Goal: Obtain resource: Download file/media

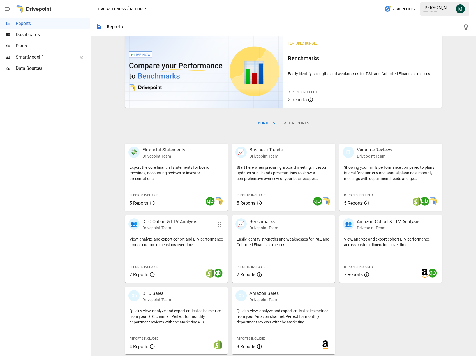
scroll to position [6, 0]
click at [162, 297] on p "Drivepoint Team" at bounding box center [157, 300] width 29 height 6
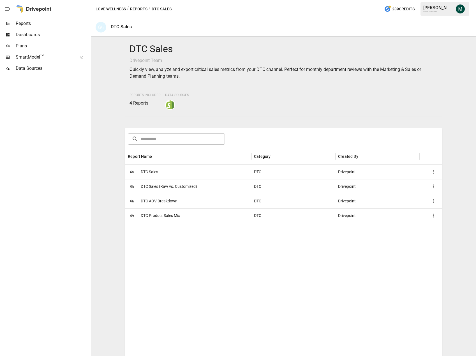
click at [151, 171] on span "DTC Sales" at bounding box center [149, 172] width 17 height 14
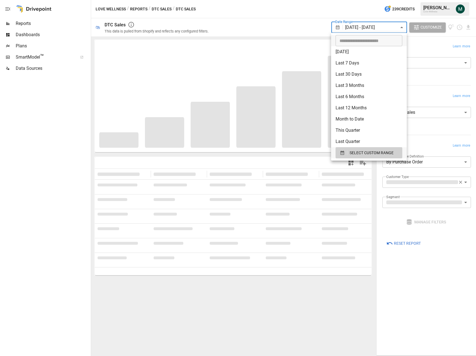
click at [391, 0] on body "**********" at bounding box center [238, 0] width 476 height 0
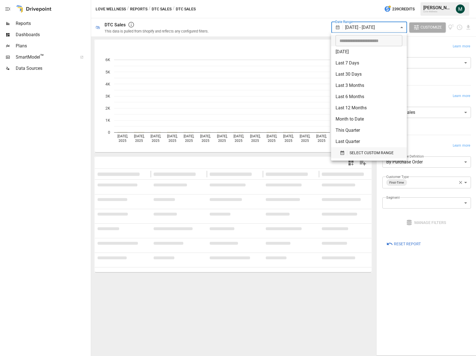
click at [357, 154] on span "SELECT CUSTOM RANGE" at bounding box center [372, 153] width 44 height 7
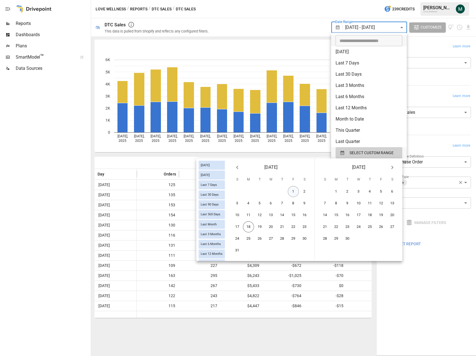
click at [293, 191] on button "1" at bounding box center [293, 191] width 11 height 11
click at [246, 229] on button "18" at bounding box center [248, 227] width 11 height 11
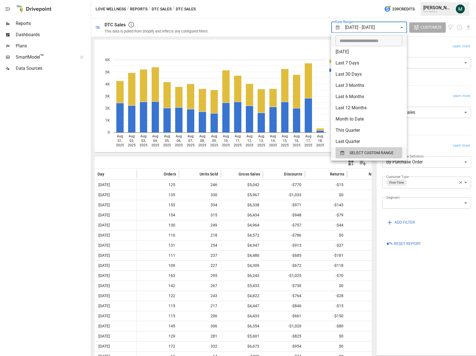
click at [376, 286] on div at bounding box center [238, 178] width 476 height 356
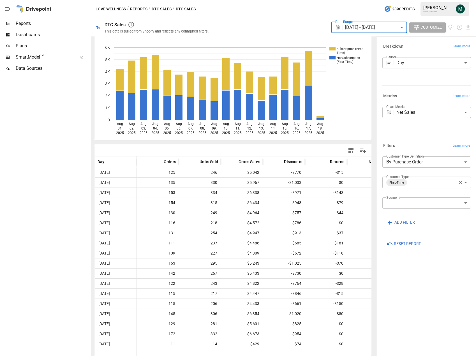
scroll to position [13, 0]
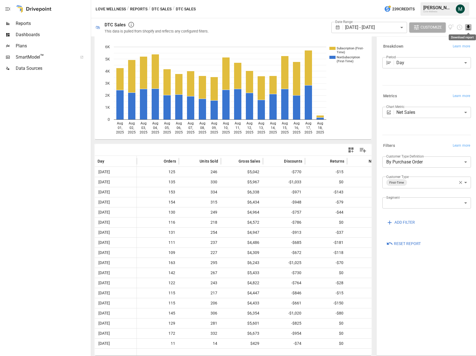
click at [467, 28] on icon "Download report" at bounding box center [468, 27] width 6 height 6
click at [454, 52] on li "Download as CSV" at bounding box center [450, 49] width 45 height 11
drag, startPoint x: 195, startPoint y: 188, endPoint x: 206, endPoint y: 187, distance: 11.8
click at [195, 188] on div "334" at bounding box center [200, 192] width 42 height 10
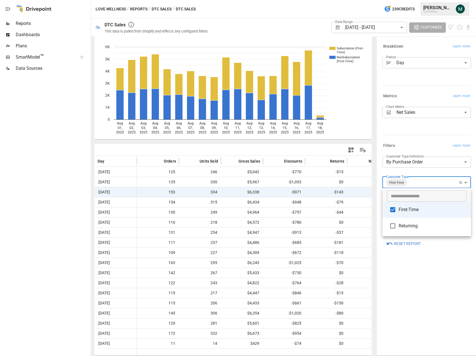
click at [458, 0] on body "Reports Dashboards Plans SmartModel ™ Data Sources Love Wellness / Reports / DT…" at bounding box center [238, 0] width 476 height 0
click at [460, 183] on div at bounding box center [238, 178] width 476 height 356
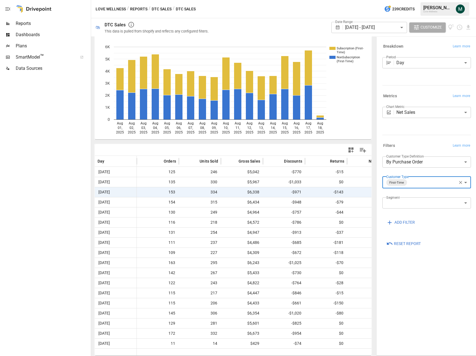
click at [460, 183] on icon "button" at bounding box center [461, 182] width 3 height 3
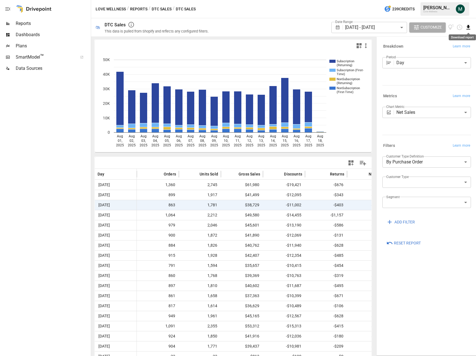
click at [469, 27] on icon "Download report" at bounding box center [469, 27] width 4 height 4
click at [459, 49] on li "Download as CSV" at bounding box center [450, 49] width 45 height 11
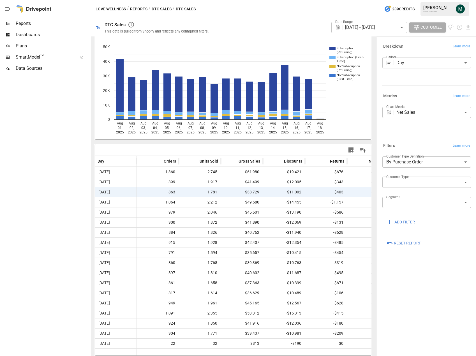
click at [420, 0] on body "Reports Dashboards Plans SmartModel ™ Data Sources Love Wellness / Reports / DT…" at bounding box center [238, 0] width 476 height 0
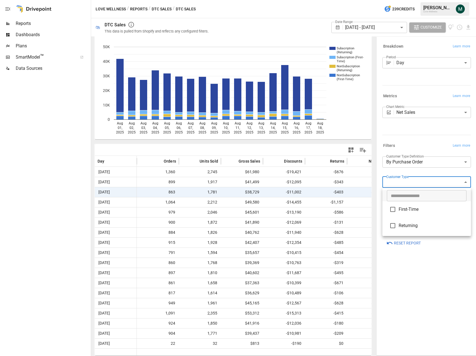
click at [418, 215] on li "First-Time" at bounding box center [427, 209] width 89 height 16
type input "**********"
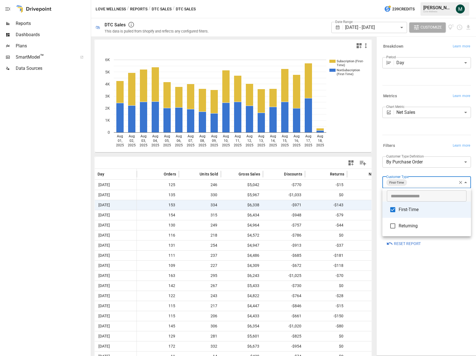
click at [336, 154] on div at bounding box center [238, 178] width 476 height 356
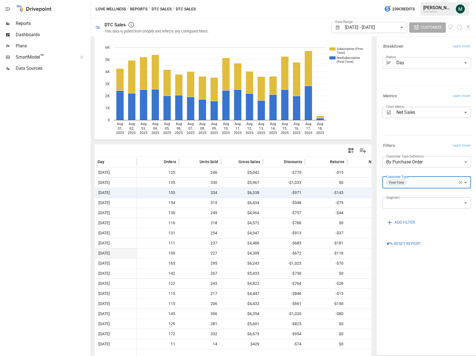
scroll to position [13, 0]
